Goal: Task Accomplishment & Management: Use online tool/utility

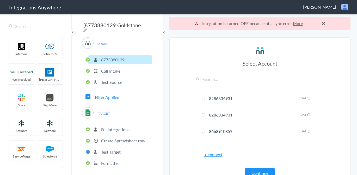
click at [116, 138] on p "Create Spreadsheet row" at bounding box center [123, 140] width 44 height 6
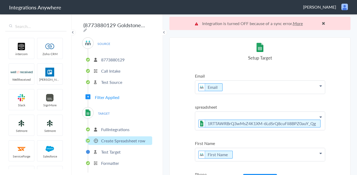
scroll to position [142, 0]
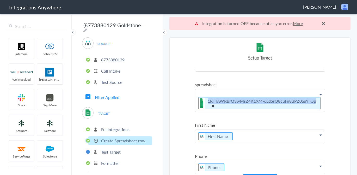
drag, startPoint x: 208, startPoint y: 100, endPoint x: 316, endPoint y: 101, distance: 108.0
click at [316, 101] on li "1RTTAWRBrQ3wMsZ4K1XM-6LdSrQ8cuFii8BPZ0auY_Qg" at bounding box center [259, 103] width 122 height 12
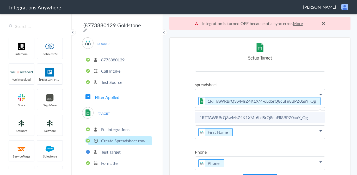
click at [308, 112] on link "1RTTAWRBrQ3wMsZ4K1XM-6LdSrQ8cuFii8BPZ0auY_Qg" at bounding box center [260, 117] width 130 height 11
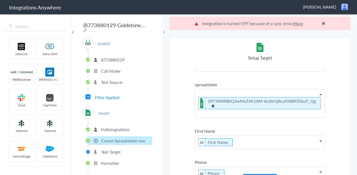
click at [258, 96] on p "1RTTAWRBrQ3wMsZ4K1XM-6LdSrQ8cuFii8BPZ0auY_Qg" at bounding box center [260, 103] width 130 height 28
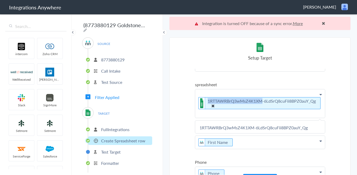
click at [235, 103] on link "1RTTAWRBrQ3wMsZ4K1XM-6LdSrQ8cuFii8BPZ0auY_Qg" at bounding box center [262, 101] width 108 height 6
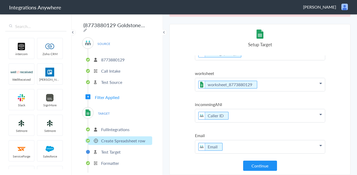
scroll to position [143, 0]
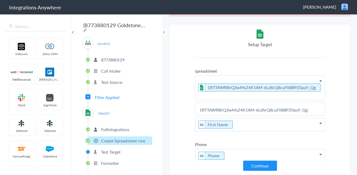
click at [338, 87] on section "Select Account 8286334931 Rename Delete (3 years ago) 8286334931 Rename Delete …" at bounding box center [259, 99] width 181 height 151
click at [321, 82] on icon at bounding box center [321, 81] width 2 height 4
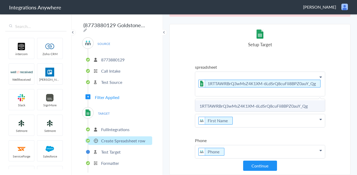
scroll to position [148, 0]
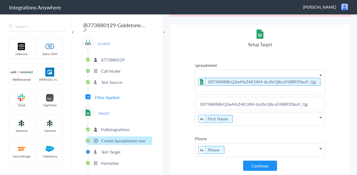
click at [318, 75] on p "1RTTAWRBrQ3wMsZ4K1XM-6LdSrQ8cuFii8BPZ0auY_Qg" at bounding box center [260, 82] width 130 height 24
click at [321, 74] on icon at bounding box center [321, 75] width 2 height 4
click at [108, 128] on p "FullIntegrations" at bounding box center [115, 129] width 28 height 6
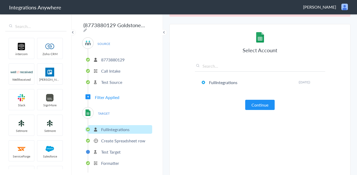
click at [88, 110] on img at bounding box center [88, 112] width 7 height 7
click at [108, 113] on span "TARGET" at bounding box center [104, 113] width 20 height 7
drag, startPoint x: 112, startPoint y: 137, endPoint x: 111, endPoint y: 143, distance: 6.3
click at [112, 137] on p "Create Spreadsheet row" at bounding box center [123, 140] width 44 height 6
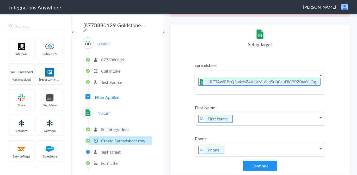
click at [107, 151] on p "Test Target" at bounding box center [111, 152] width 20 height 6
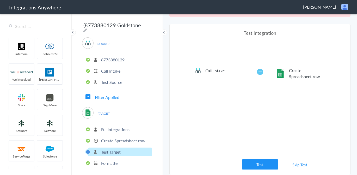
click at [106, 162] on p "Formatter" at bounding box center [110, 163] width 18 height 6
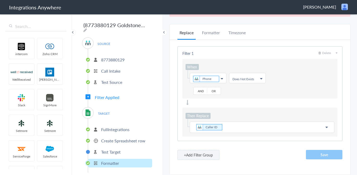
click at [109, 149] on p "Test Target" at bounding box center [111, 152] width 20 height 6
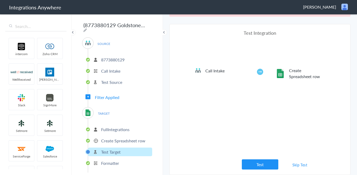
click at [110, 141] on p "Create Spreadsheet row" at bounding box center [123, 140] width 44 height 6
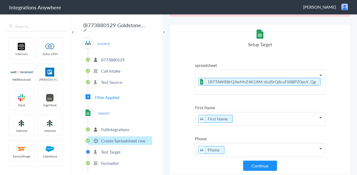
click at [114, 147] on li "Test Target" at bounding box center [120, 151] width 64 height 9
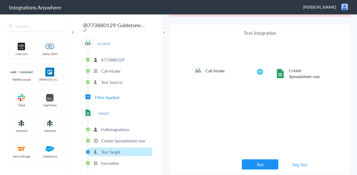
click at [282, 73] on img at bounding box center [280, 73] width 9 height 9
click at [140, 136] on li "Create Spreadsheet row" at bounding box center [120, 140] width 64 height 9
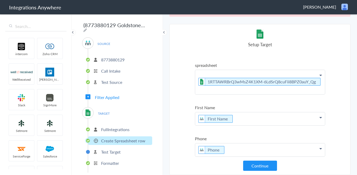
click at [321, 75] on icon at bounding box center [321, 75] width 2 height 4
click at [179, 47] on section "Select Account 8286334931 Rename Delete (3 years ago) 8286334931 Rename Delete …" at bounding box center [259, 99] width 181 height 151
click at [101, 127] on p "FullIntegrations" at bounding box center [115, 129] width 28 height 6
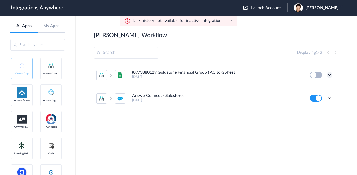
click at [329, 75] on icon at bounding box center [329, 74] width 5 height 5
